Goal: Task Accomplishment & Management: Manage account settings

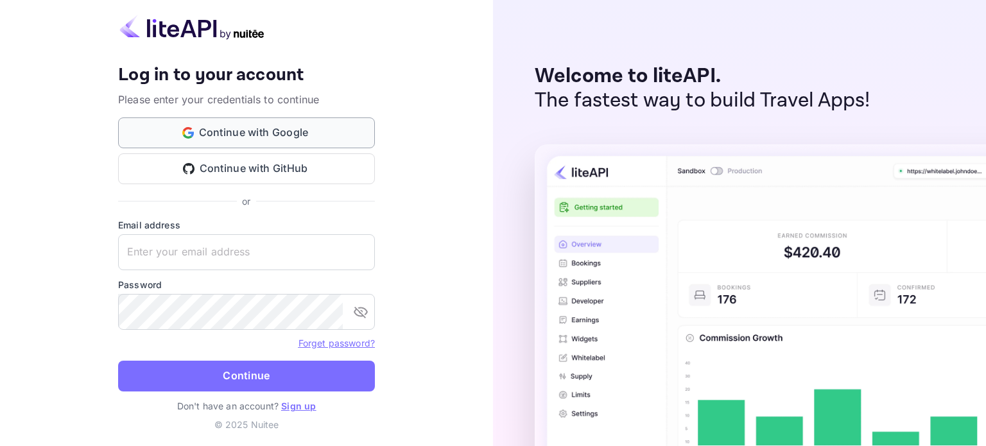
click at [286, 131] on button "Continue with Google" at bounding box center [246, 132] width 257 height 31
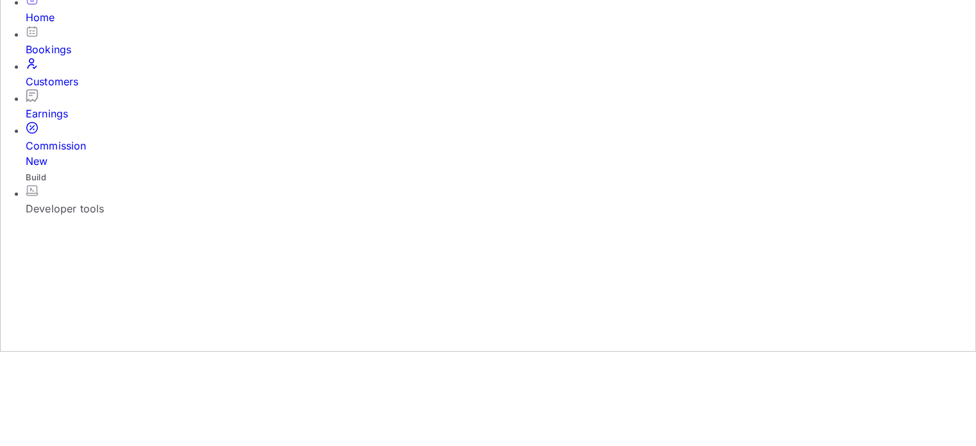
scroll to position [257, 0]
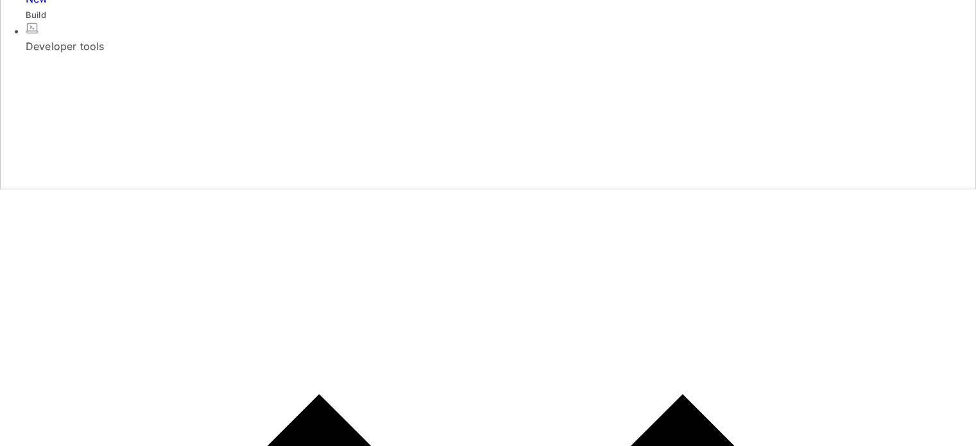
click at [125, 54] on div "Developer tools" at bounding box center [501, 46] width 950 height 15
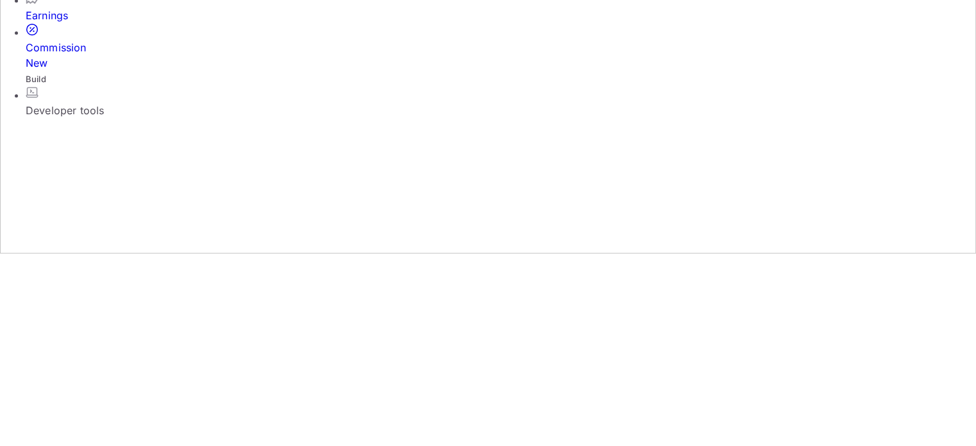
scroll to position [226, 0]
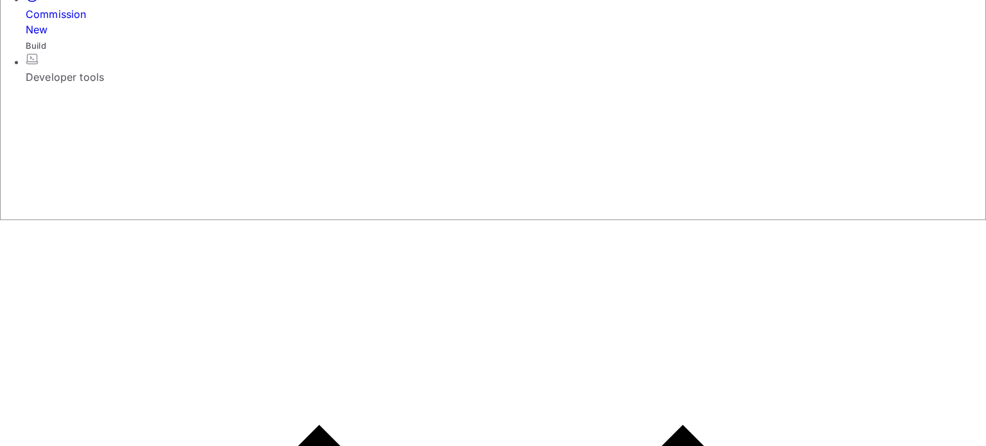
paste input "444024"
type input "444024"
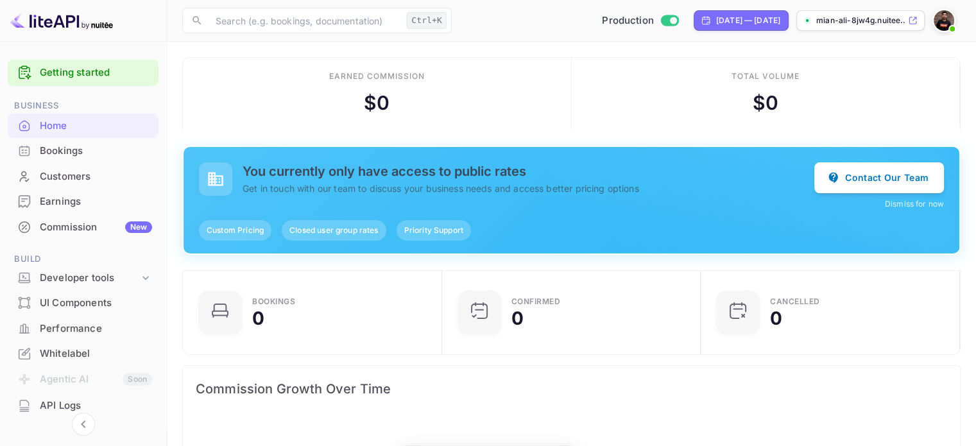
scroll to position [199, 241]
click at [85, 146] on div "Bookings" at bounding box center [96, 151] width 112 height 15
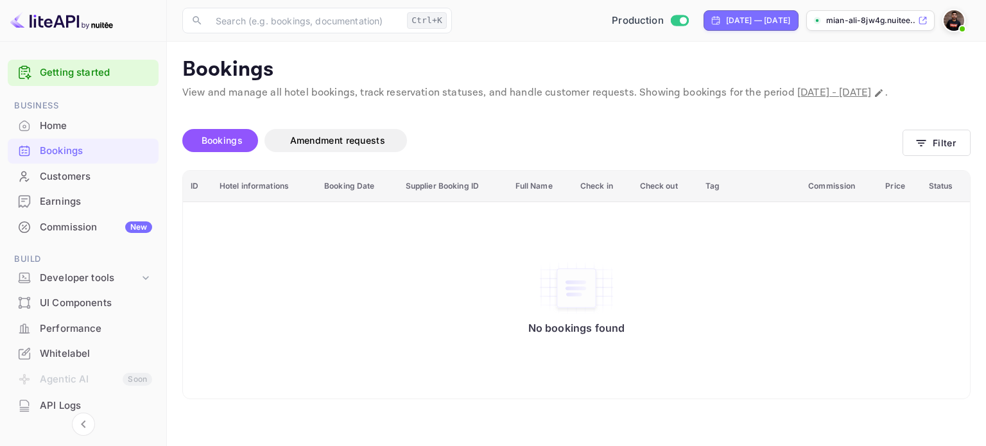
click at [78, 180] on div "Customers" at bounding box center [96, 176] width 112 height 15
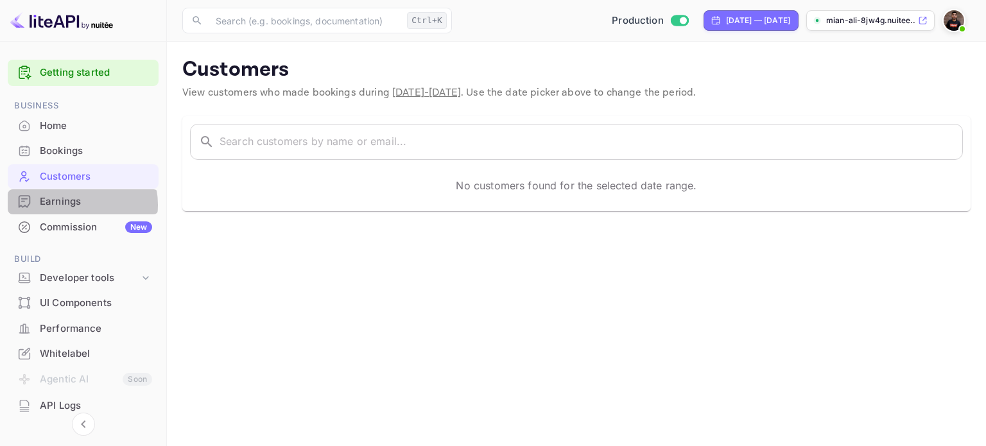
click at [73, 205] on div "Earnings" at bounding box center [96, 201] width 112 height 15
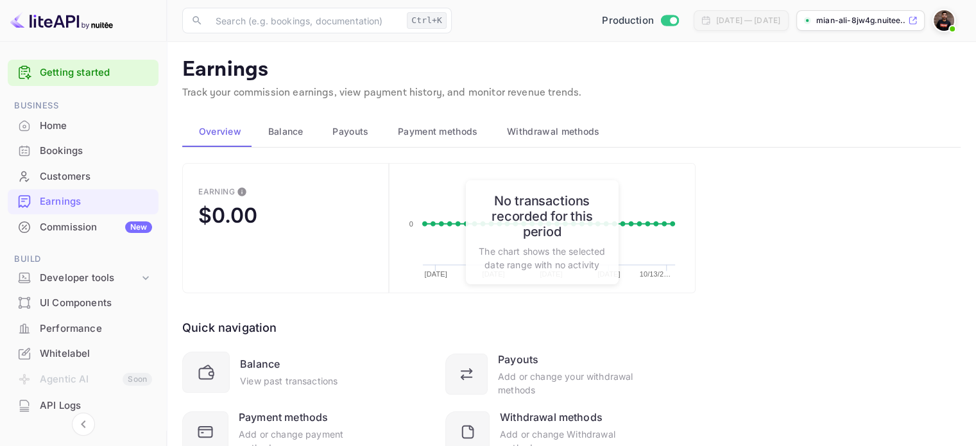
click at [278, 135] on span "Balance" at bounding box center [285, 131] width 35 height 15
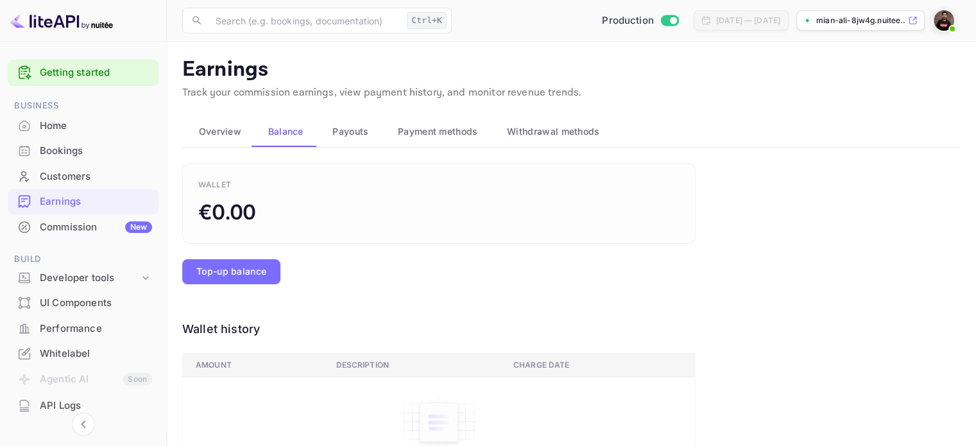
click at [318, 133] on button "Payouts" at bounding box center [348, 131] width 65 height 31
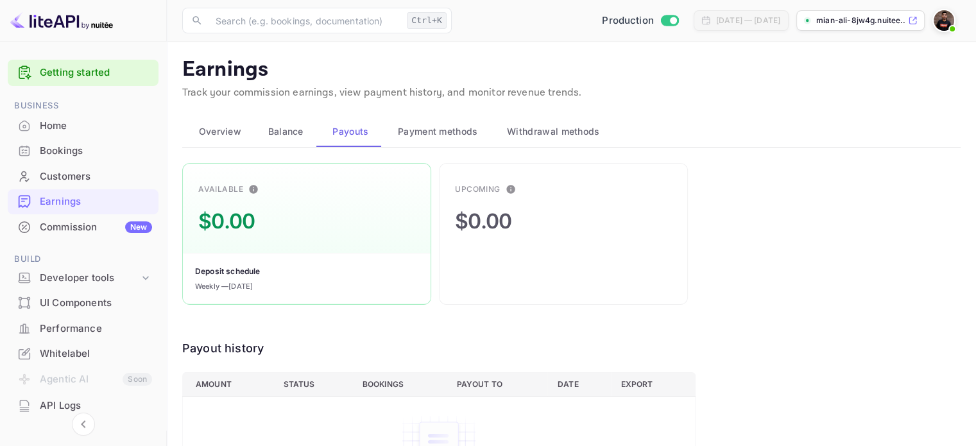
click at [418, 139] on button "Payment methods" at bounding box center [435, 131] width 109 height 31
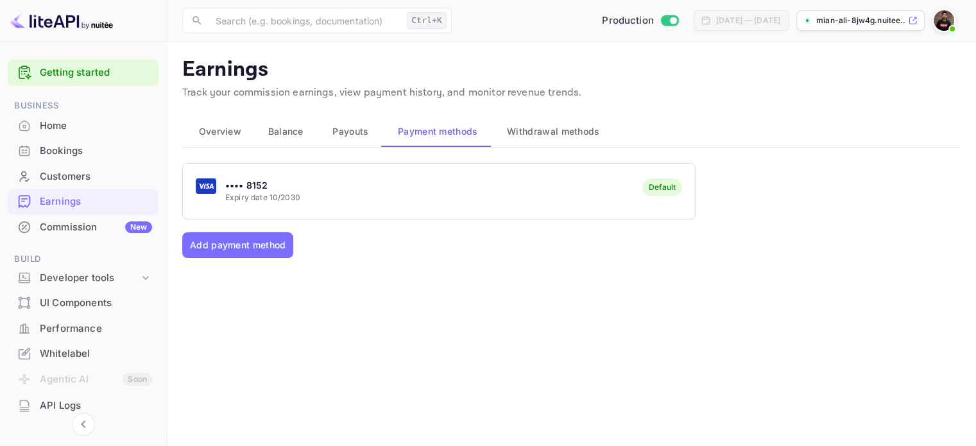
click at [556, 139] on button "Withdrawal methods" at bounding box center [552, 131] width 122 height 31
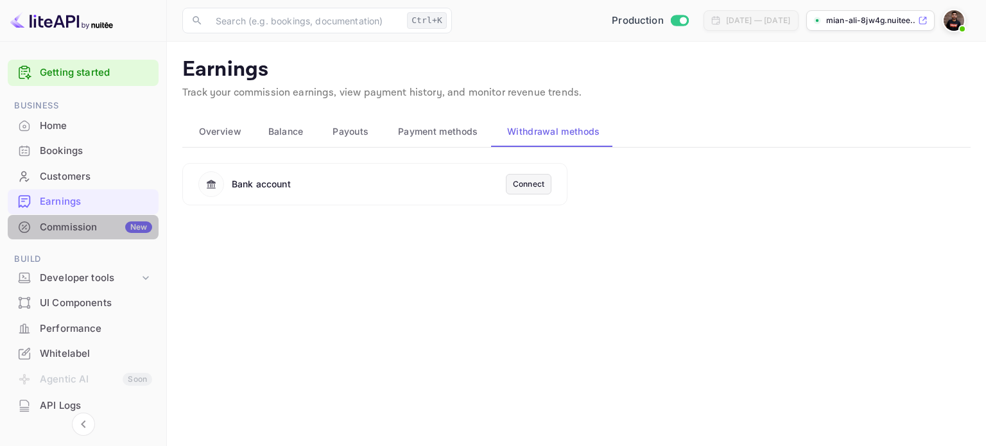
click at [90, 222] on div "Commission New" at bounding box center [96, 227] width 112 height 15
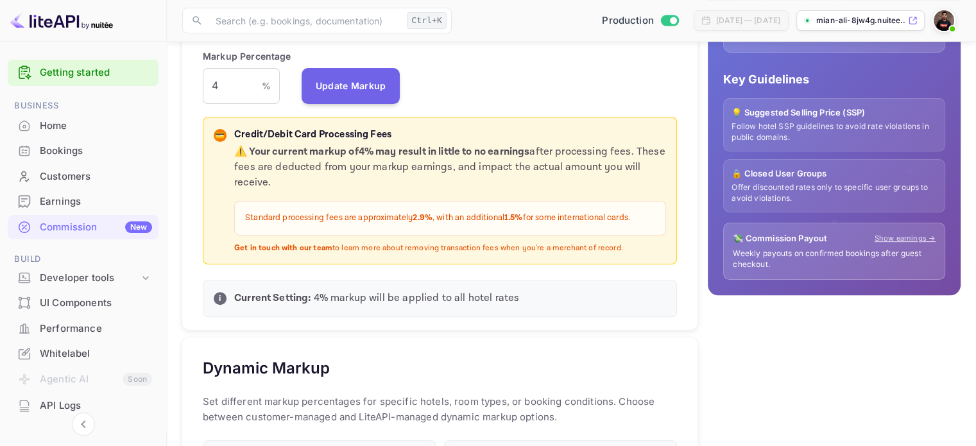
scroll to position [128, 0]
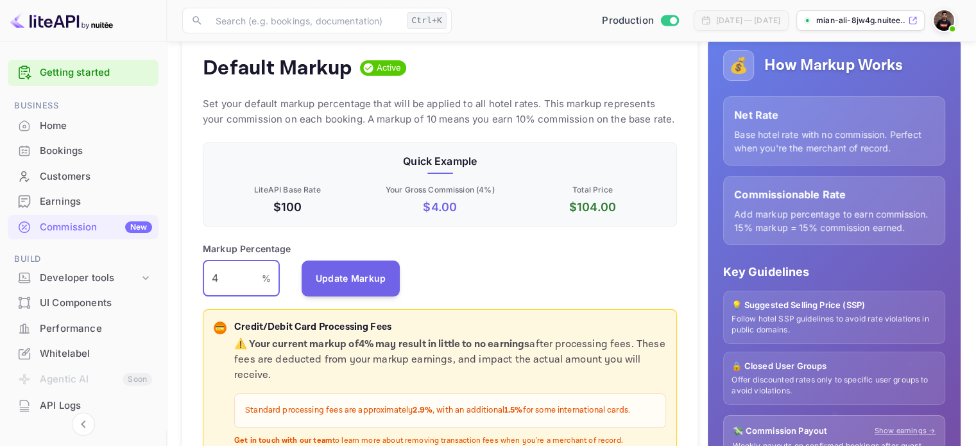
drag, startPoint x: 230, startPoint y: 277, endPoint x: 142, endPoint y: 299, distance: 90.7
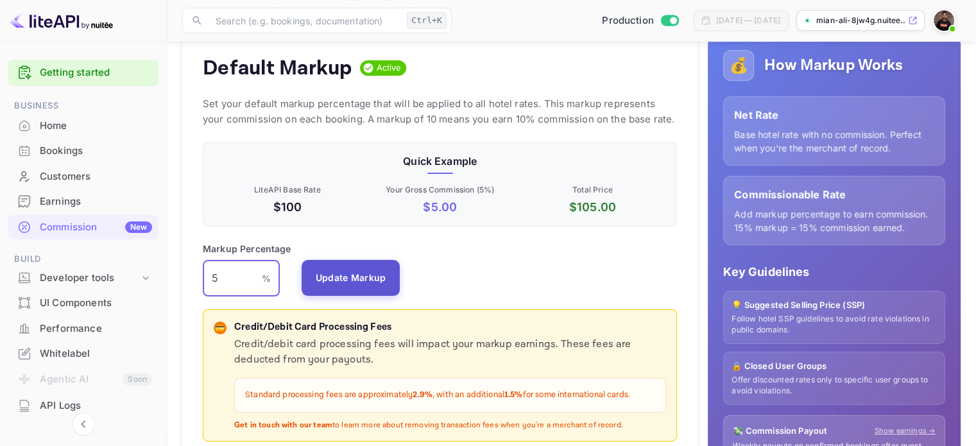
type input "5"
click at [331, 287] on button "Update Markup" at bounding box center [351, 278] width 99 height 36
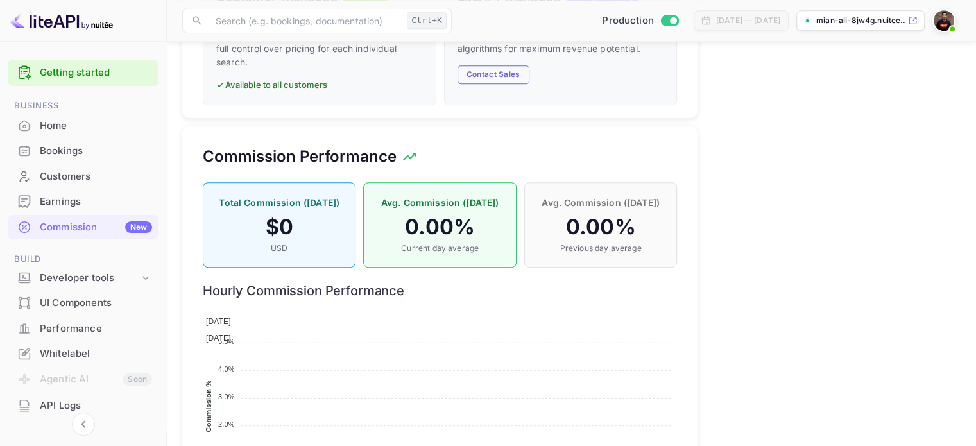
scroll to position [882, 0]
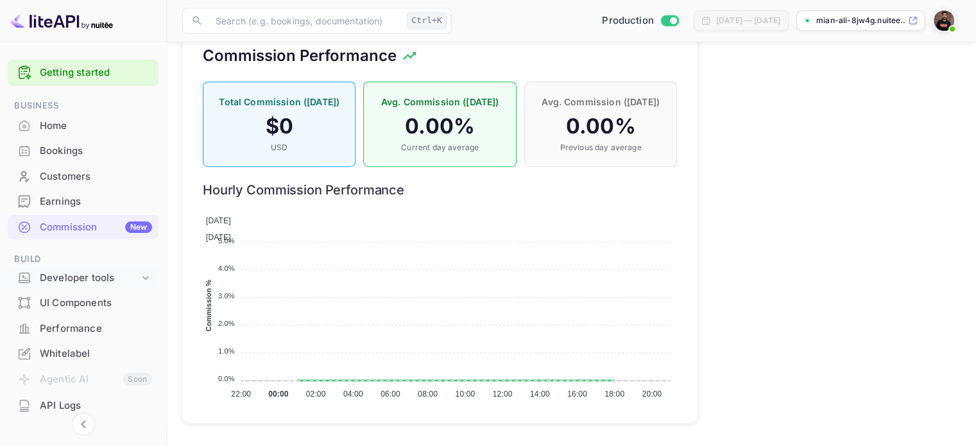
click at [139, 278] on icon at bounding box center [145, 277] width 13 height 13
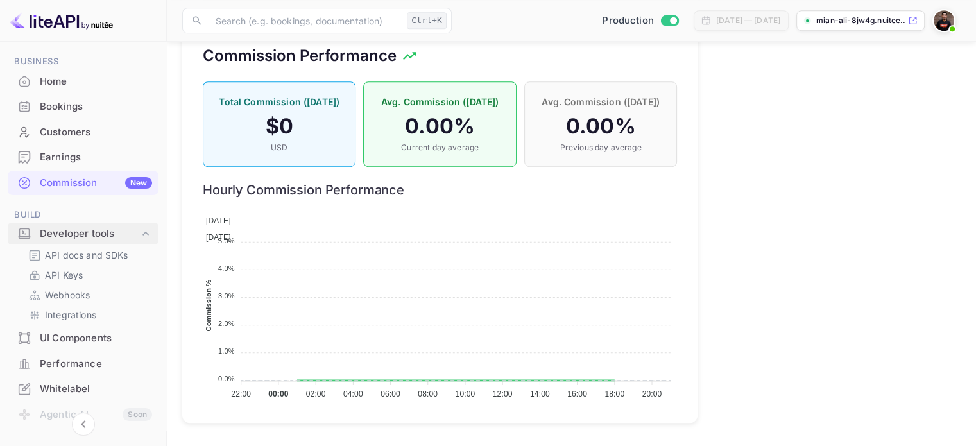
scroll to position [64, 0]
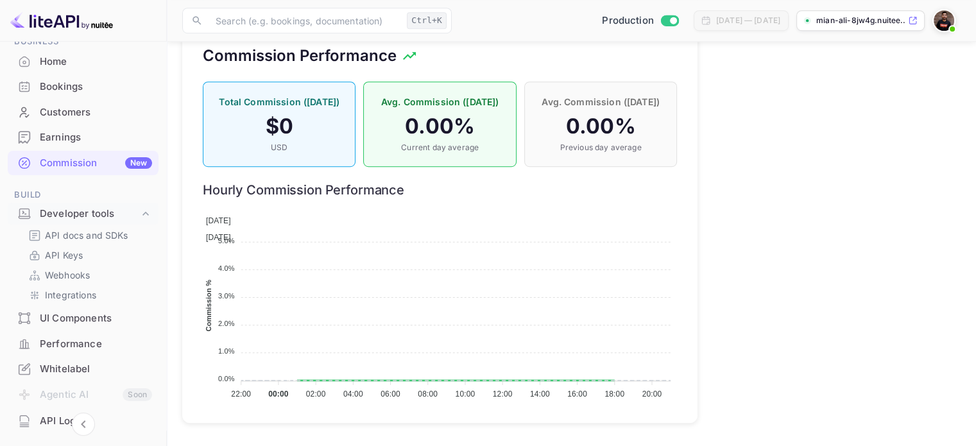
click at [87, 372] on div "Whitelabel" at bounding box center [96, 369] width 112 height 15
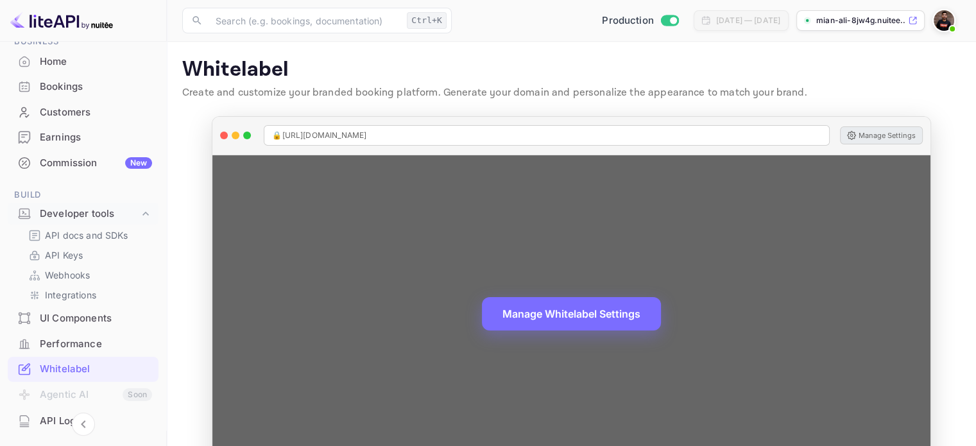
click at [859, 135] on button "Manage Settings" at bounding box center [881, 135] width 83 height 18
